Goal: Check status

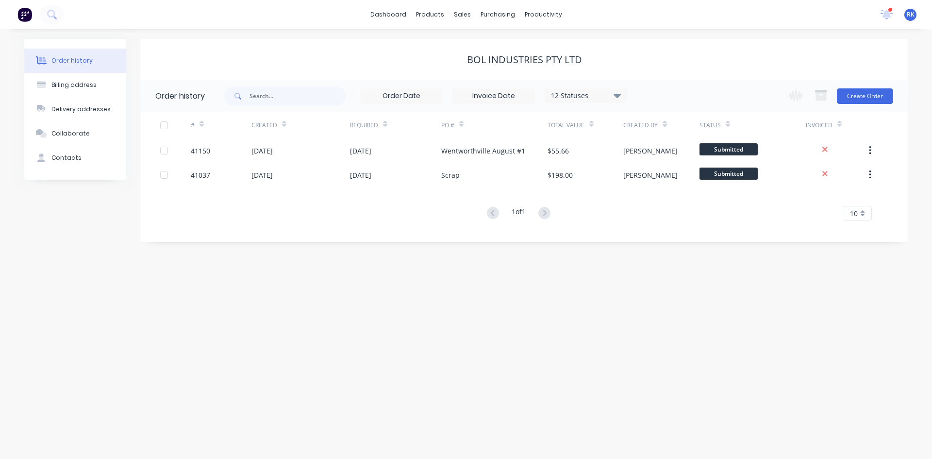
click at [886, 12] on icon at bounding box center [887, 13] width 10 height 9
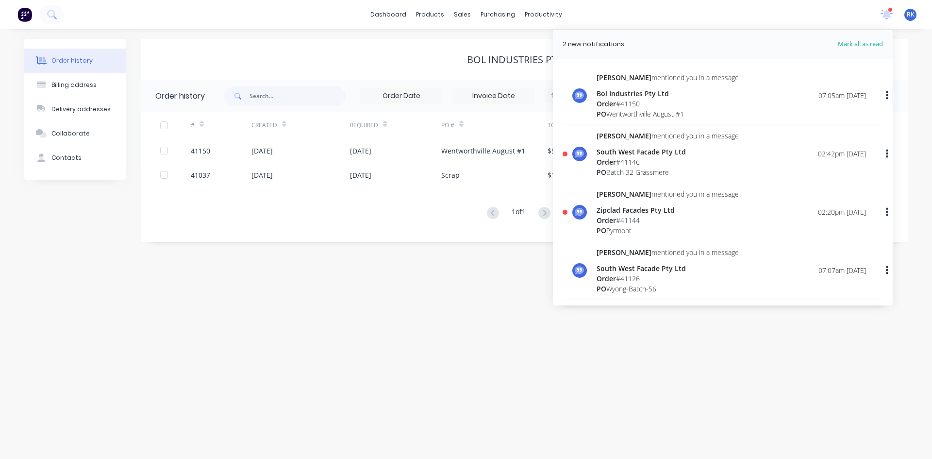
click at [624, 160] on div "Order # 41146" at bounding box center [668, 162] width 142 height 10
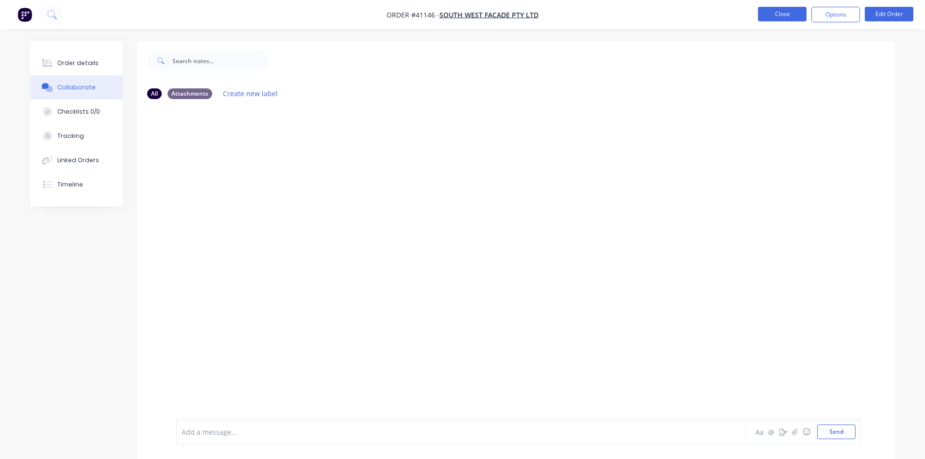
click at [776, 16] on button "Close" at bounding box center [782, 14] width 49 height 15
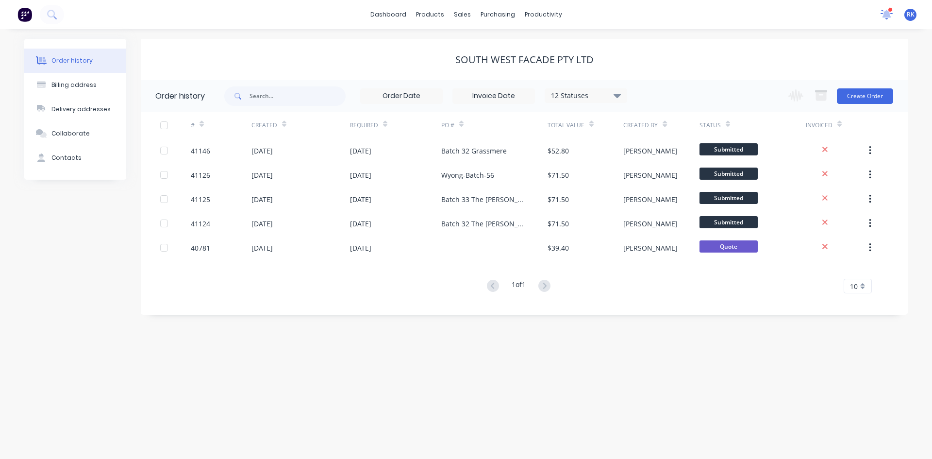
click at [881, 19] on icon at bounding box center [887, 14] width 12 height 10
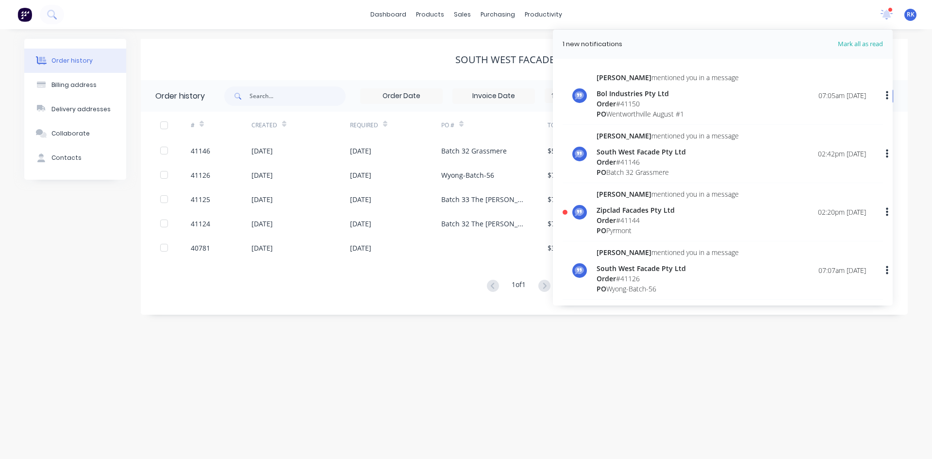
click at [606, 213] on div "Zipclad Facades Pty Ltd" at bounding box center [668, 210] width 142 height 10
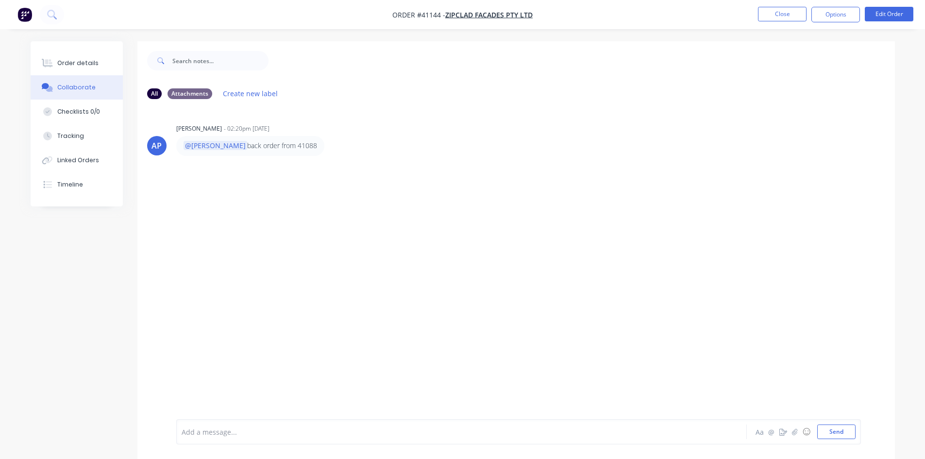
click at [386, 37] on div "Order details Collaborate Checklists 0/0 Tracking Linked Orders Timeline Order …" at bounding box center [462, 236] width 925 height 473
click at [387, 36] on div "Order details Collaborate Checklists 0/0 Tracking Linked Orders Timeline Order …" at bounding box center [462, 236] width 925 height 473
